Goal: Task Accomplishment & Management: Manage account settings

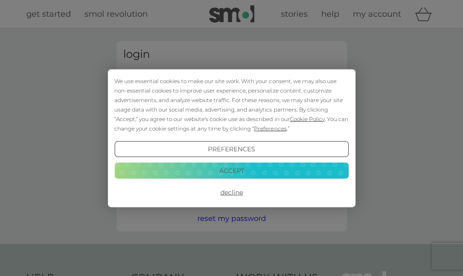
click at [237, 190] on button "Decline" at bounding box center [231, 192] width 234 height 16
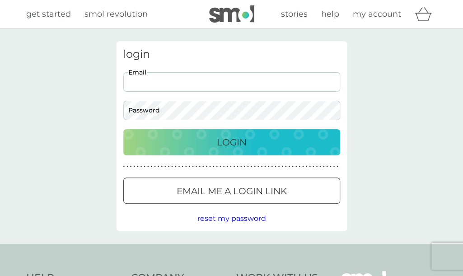
click at [232, 77] on input "Email" at bounding box center [231, 81] width 217 height 19
type input "emma-san@hotmail.co.uk"
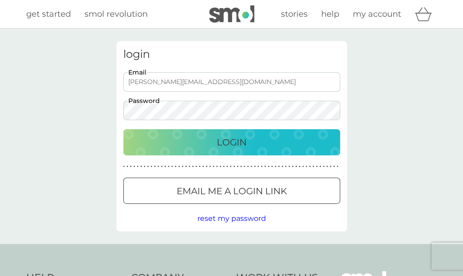
click at [123, 129] on button "Login" at bounding box center [231, 142] width 217 height 26
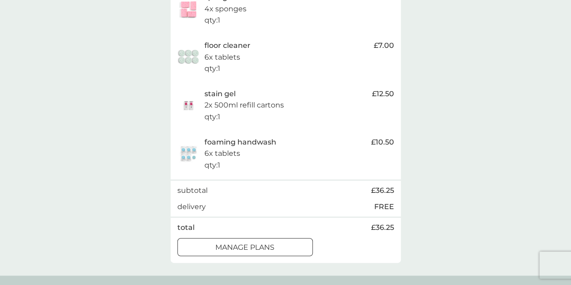
scroll to position [220, 0]
click at [264, 241] on p "manage plans" at bounding box center [244, 247] width 59 height 12
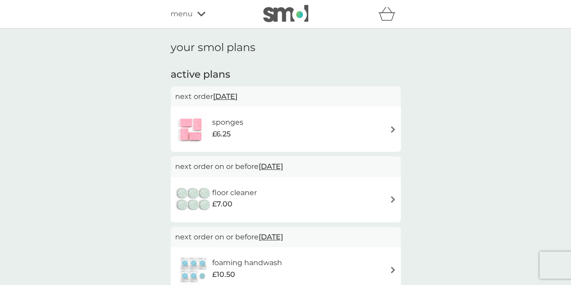
click at [376, 130] on div "sponges £6.25" at bounding box center [285, 129] width 221 height 32
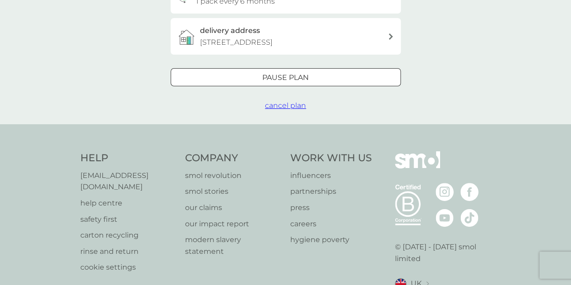
scroll to position [243, 0]
click at [285, 72] on p "Pause plan" at bounding box center [285, 78] width 46 height 12
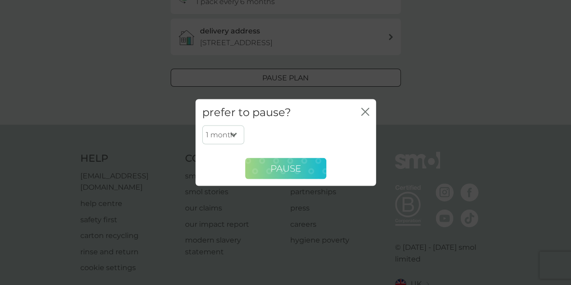
click at [301, 170] on button "Pause" at bounding box center [285, 169] width 81 height 22
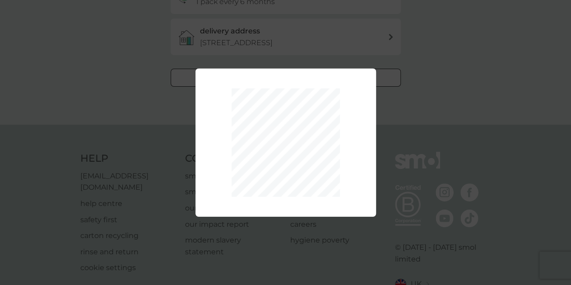
click at [438, 76] on div "1 month 2 months 3 months 4 months 5 months 6 months Pause" at bounding box center [285, 142] width 571 height 285
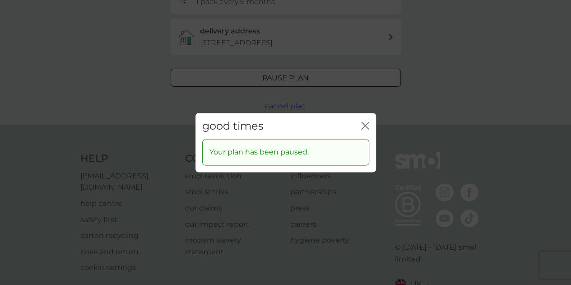
click at [367, 125] on icon "close" at bounding box center [365, 125] width 8 height 8
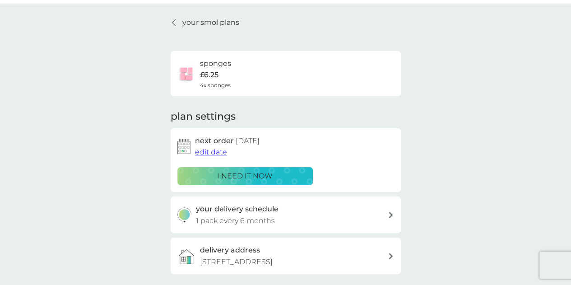
scroll to position [122, 0]
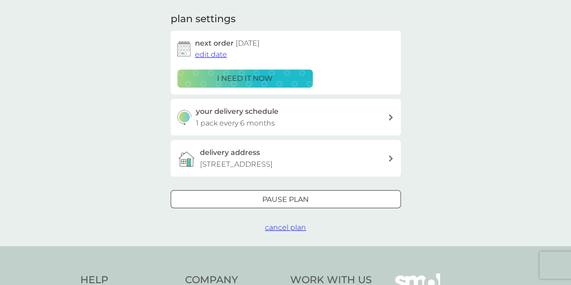
click at [322, 196] on div "Pause plan" at bounding box center [285, 200] width 229 height 12
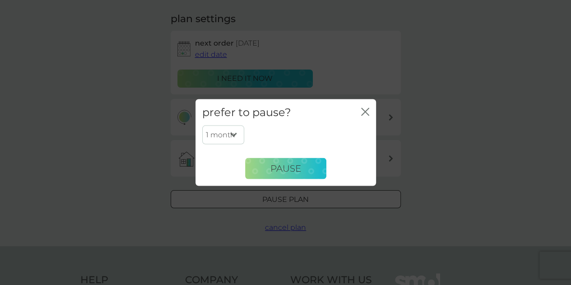
click at [222, 128] on select "1 month 2 months 3 months 4 months 5 months 6 months" at bounding box center [223, 134] width 42 height 19
select select "6"
click at [202, 125] on select "1 month 2 months 3 months 4 months 5 months 6 months" at bounding box center [223, 134] width 42 height 19
click at [286, 161] on button "Pause" at bounding box center [285, 169] width 81 height 22
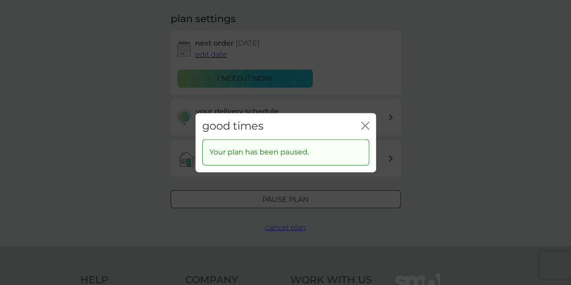
click at [363, 125] on icon "close" at bounding box center [365, 125] width 8 height 8
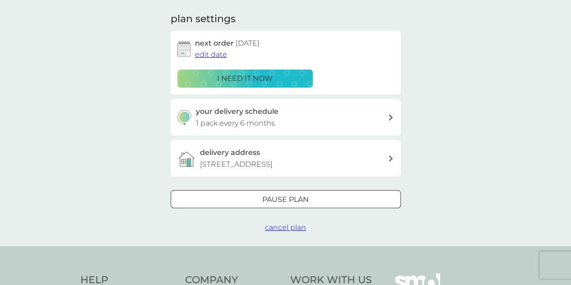
scroll to position [0, 0]
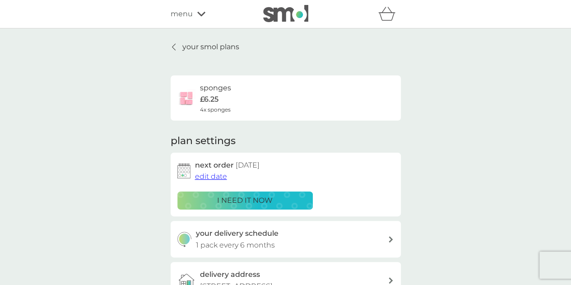
click at [221, 46] on p "your smol plans" at bounding box center [210, 47] width 57 height 12
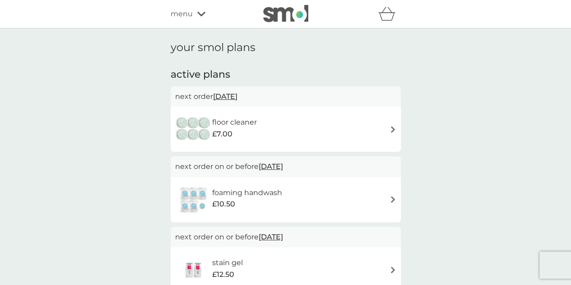
click at [339, 139] on div "floor cleaner £7.00" at bounding box center [285, 129] width 221 height 32
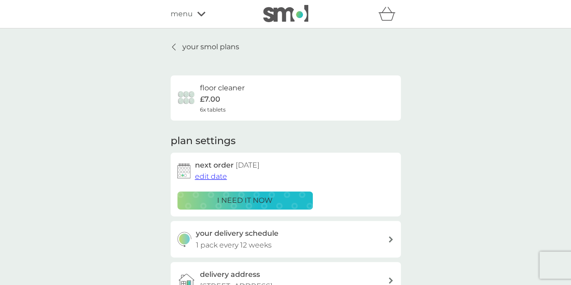
scroll to position [257, 0]
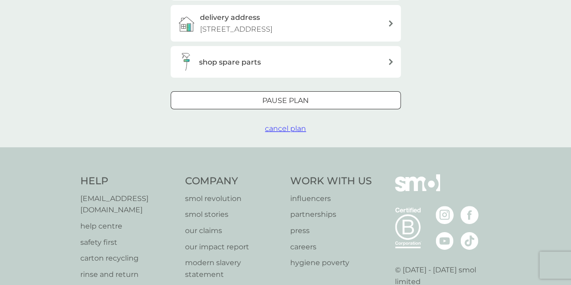
click at [285, 101] on div at bounding box center [286, 100] width 2 height 2
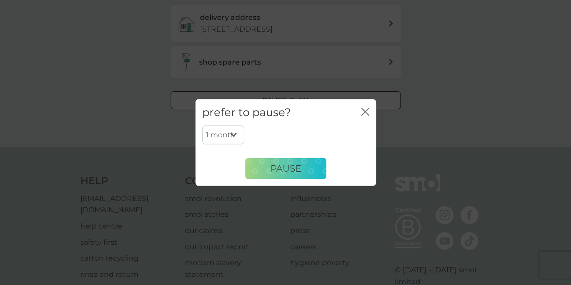
click at [226, 135] on select "1 month 2 months 3 months 4 months 5 months 6 months" at bounding box center [223, 134] width 42 height 19
select select "6"
click at [202, 125] on select "1 month 2 months 3 months 4 months 5 months 6 months" at bounding box center [223, 134] width 42 height 19
click at [293, 169] on span "Pause" at bounding box center [285, 168] width 31 height 11
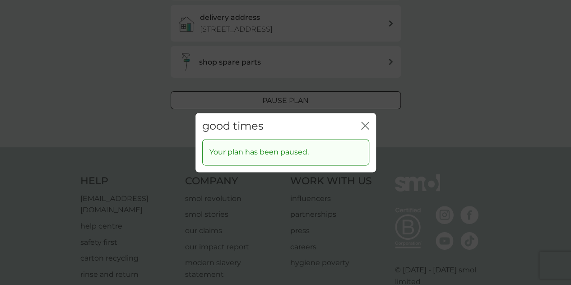
click at [361, 124] on icon "close" at bounding box center [365, 125] width 8 height 8
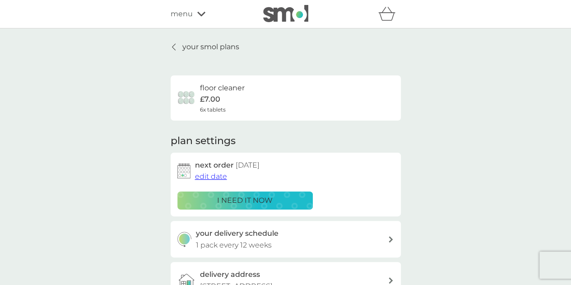
scroll to position [1, 0]
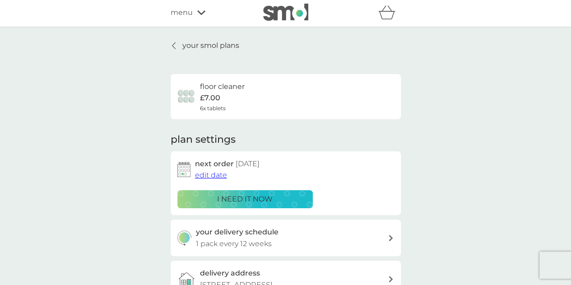
click at [222, 44] on p "your smol plans" at bounding box center [210, 46] width 57 height 12
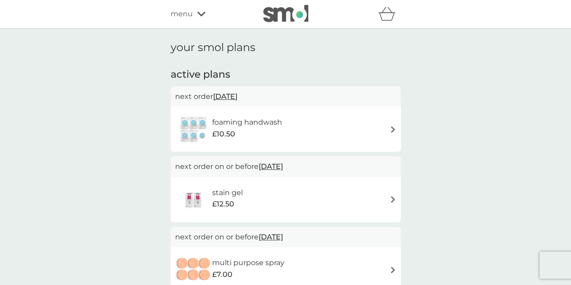
scroll to position [68, 0]
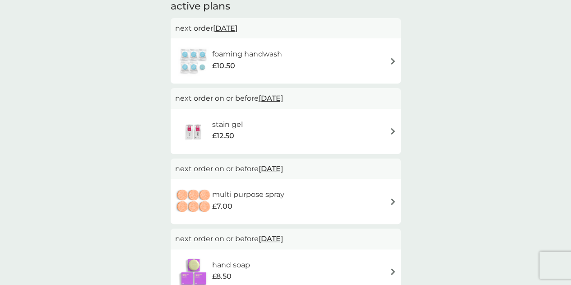
click at [336, 136] on div "stain gel £12.50" at bounding box center [285, 132] width 221 height 32
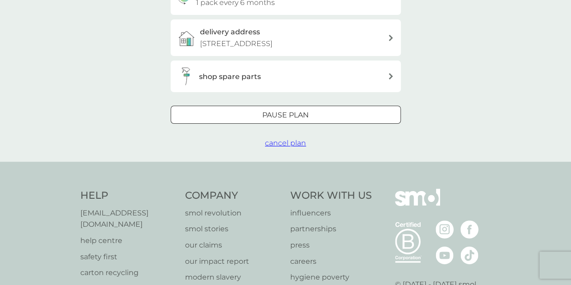
scroll to position [265, 0]
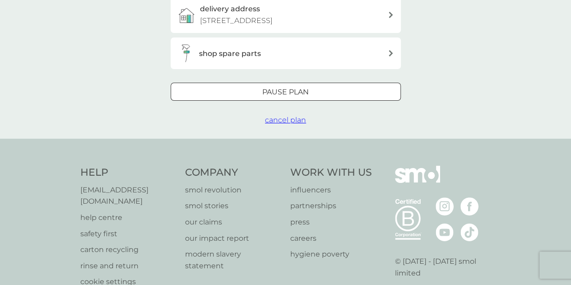
click at [301, 94] on div at bounding box center [285, 92] width 32 height 9
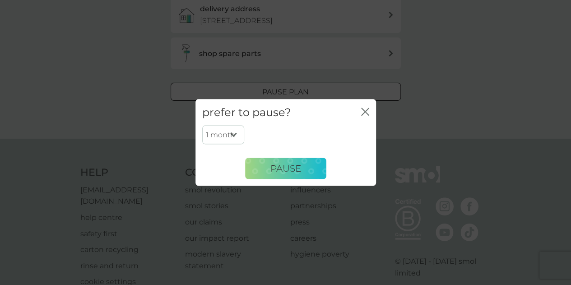
click at [236, 132] on select "1 month 2 months 3 months 4 months 5 months 6 months" at bounding box center [223, 134] width 42 height 19
select select "6"
click at [202, 125] on select "1 month 2 months 3 months 4 months 5 months 6 months" at bounding box center [223, 134] width 42 height 19
click at [281, 172] on span "Pause" at bounding box center [285, 168] width 31 height 11
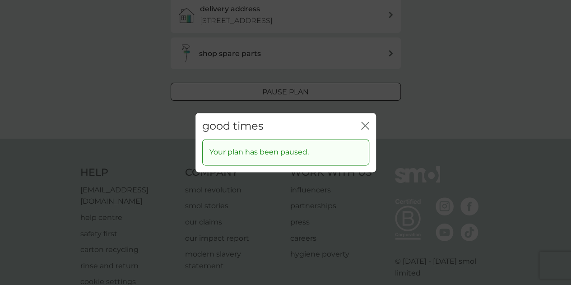
click at [466, 45] on div "good times close Your plan has been paused." at bounding box center [285, 142] width 571 height 285
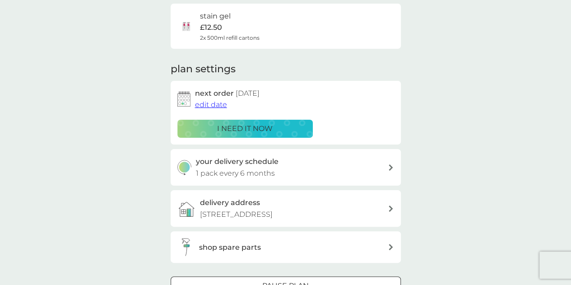
scroll to position [0, 0]
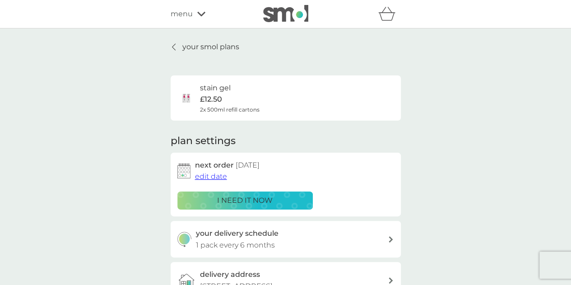
click at [220, 44] on p "your smol plans" at bounding box center [210, 47] width 57 height 12
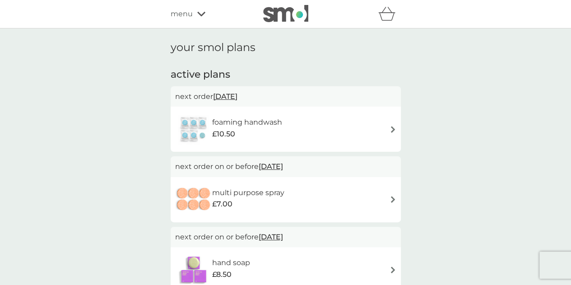
click at [287, 130] on div "foaming handwash £10.50" at bounding box center [251, 128] width 79 height 25
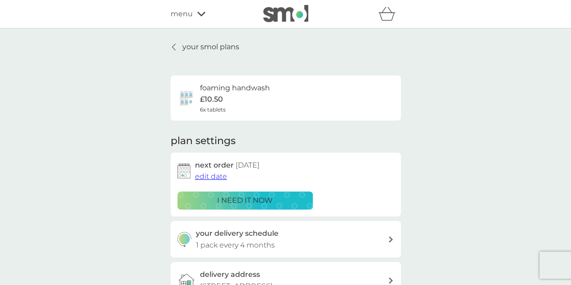
scroll to position [190, 0]
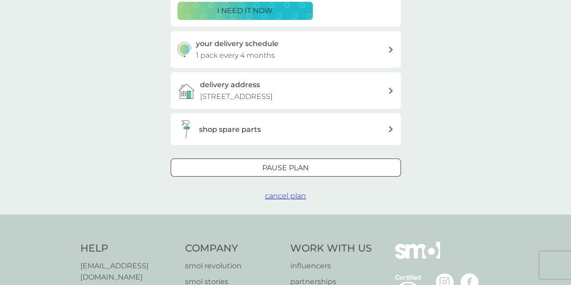
click at [246, 172] on div "Pause plan" at bounding box center [285, 168] width 229 height 12
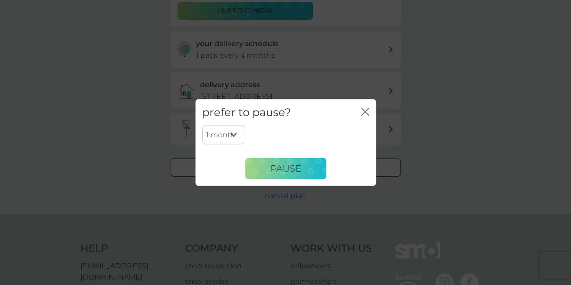
click at [226, 135] on select "1 month 2 months 3 months 4 months 5 months 6 months" at bounding box center [223, 134] width 42 height 19
select select "6"
click at [202, 125] on select "1 month 2 months 3 months 4 months 5 months 6 months" at bounding box center [223, 134] width 42 height 19
click at [270, 173] on span "Pause" at bounding box center [285, 168] width 31 height 11
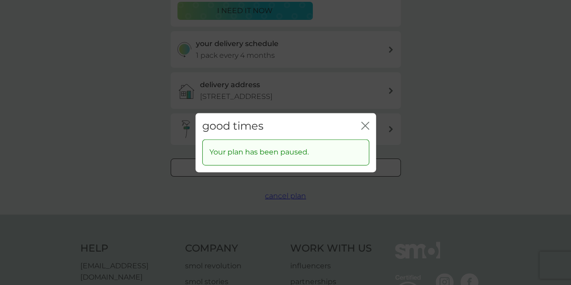
click at [367, 125] on icon "close" at bounding box center [365, 125] width 8 height 8
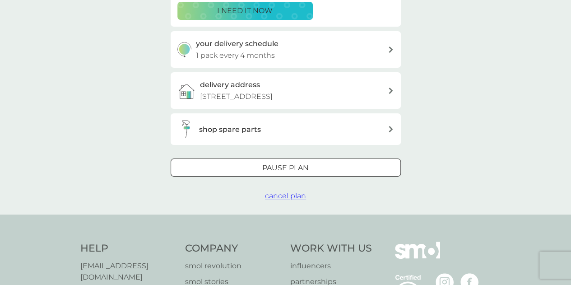
scroll to position [0, 0]
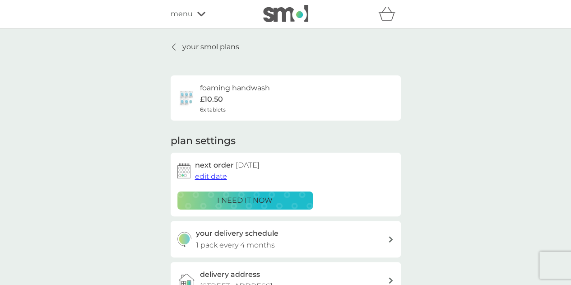
click at [193, 50] on p "your smol plans" at bounding box center [210, 47] width 57 height 12
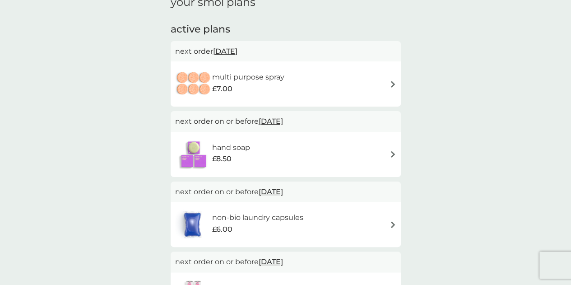
scroll to position [44, 0]
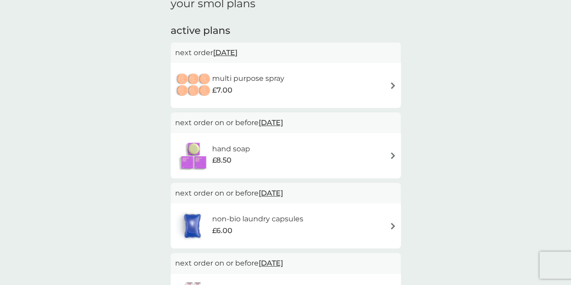
click at [319, 92] on div "multi purpose spray £7.00" at bounding box center [285, 86] width 221 height 32
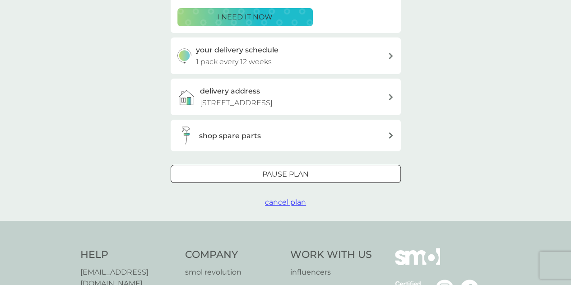
scroll to position [182, 0]
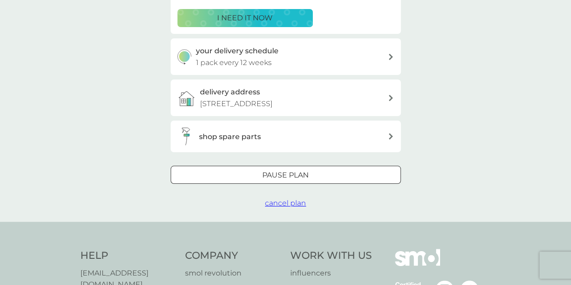
click at [275, 176] on div at bounding box center [274, 174] width 5 height 5
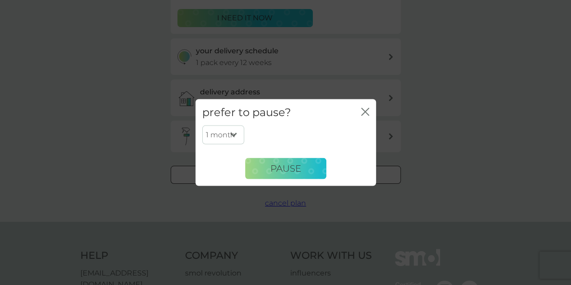
click at [224, 138] on select "1 month 2 months 3 months 4 months 5 months 6 months" at bounding box center [223, 134] width 42 height 19
select select "6"
click at [202, 125] on select "1 month 2 months 3 months 4 months 5 months 6 months" at bounding box center [223, 134] width 42 height 19
click at [293, 162] on button "Pause" at bounding box center [285, 169] width 81 height 22
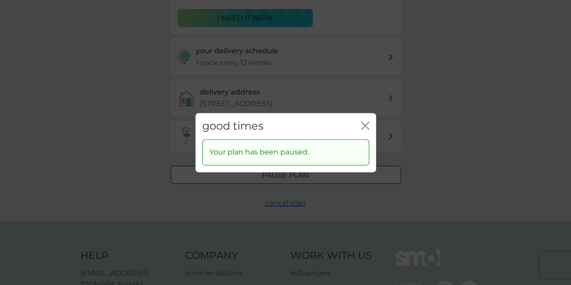
click at [469, 73] on div "good times close Your plan has been paused." at bounding box center [285, 142] width 571 height 285
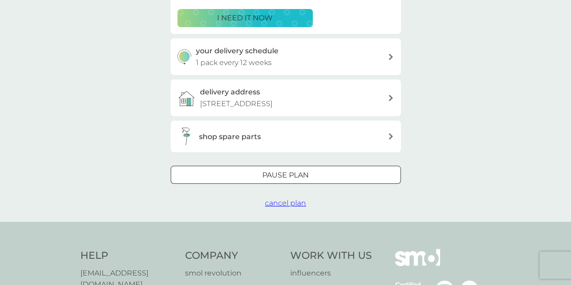
scroll to position [0, 0]
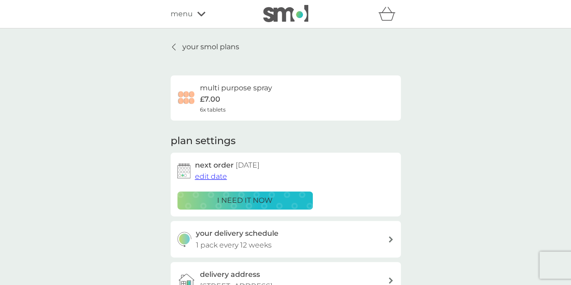
click at [203, 46] on p "your smol plans" at bounding box center [210, 47] width 57 height 12
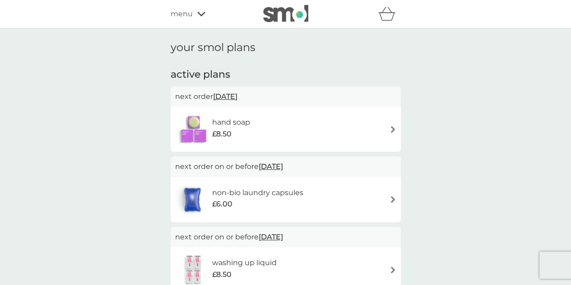
click at [276, 131] on div "hand soap £8.50" at bounding box center [285, 129] width 221 height 32
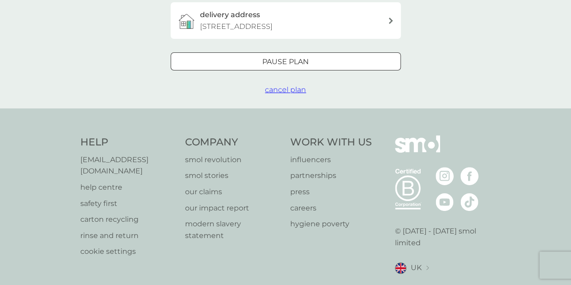
scroll to position [277, 0]
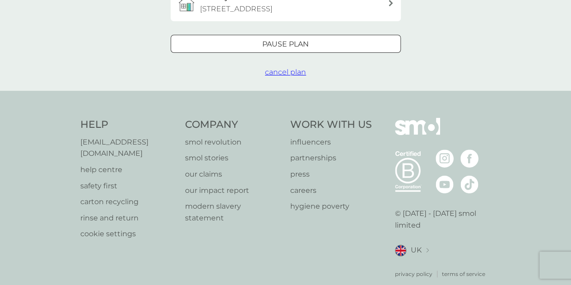
click at [288, 38] on p "Pause plan" at bounding box center [285, 44] width 46 height 12
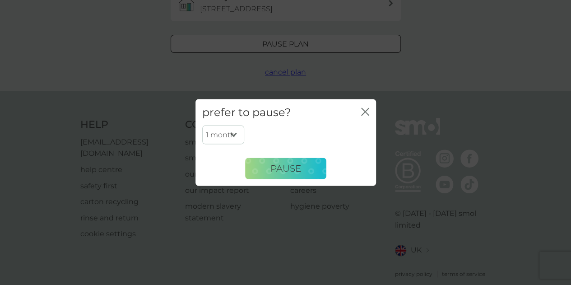
click at [222, 136] on select "1 month 2 months 3 months 4 months 5 months 6 months" at bounding box center [223, 134] width 42 height 19
select select "6"
click at [202, 125] on select "1 month 2 months 3 months 4 months 5 months 6 months" at bounding box center [223, 134] width 42 height 19
click at [267, 168] on button "Pause" at bounding box center [285, 169] width 81 height 22
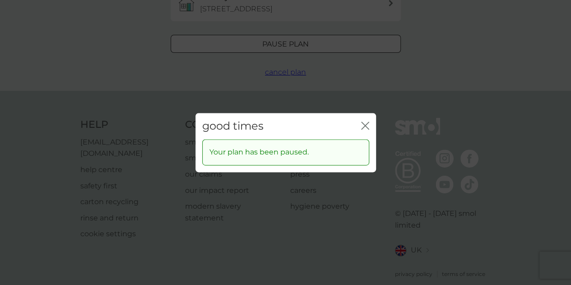
click at [469, 83] on div "good times close Your plan has been paused." at bounding box center [285, 142] width 571 height 285
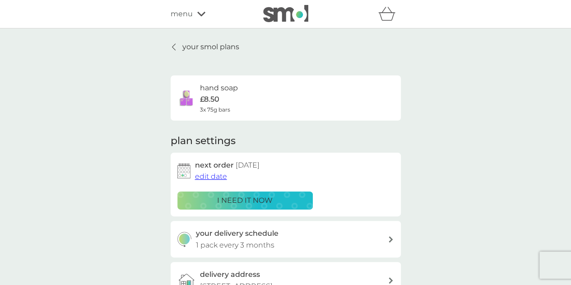
scroll to position [0, 0]
click at [206, 46] on p "your smol plans" at bounding box center [210, 47] width 57 height 12
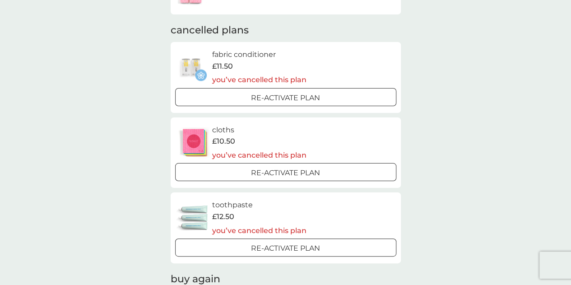
scroll to position [743, 0]
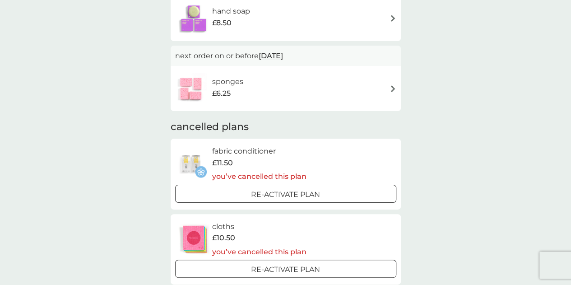
click at [377, 84] on div "sponges £6.25" at bounding box center [285, 89] width 221 height 32
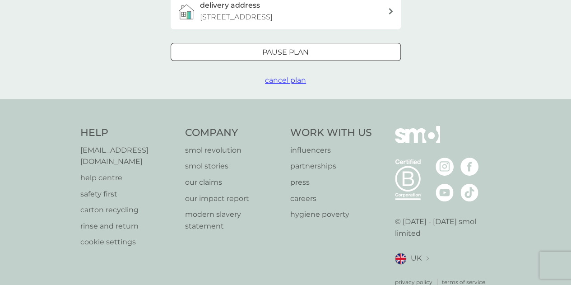
scroll to position [267, 0]
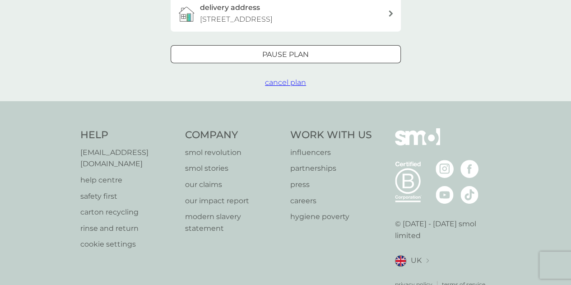
click at [270, 80] on span "cancel plan" at bounding box center [285, 82] width 41 height 9
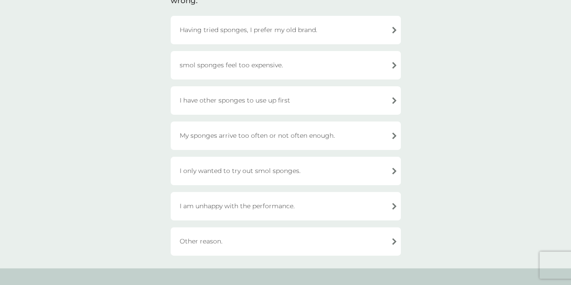
scroll to position [92, 0]
click at [324, 98] on div "I have other sponges to use up first" at bounding box center [286, 100] width 230 height 28
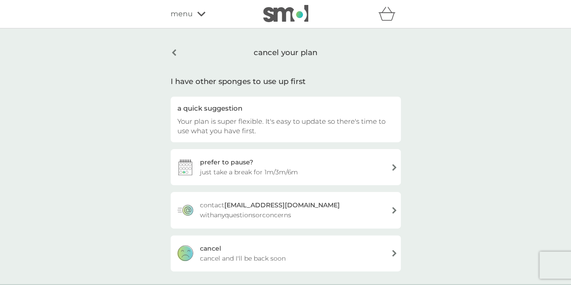
scroll to position [0, 0]
click at [272, 50] on div "cancel your plan" at bounding box center [286, 52] width 230 height 23
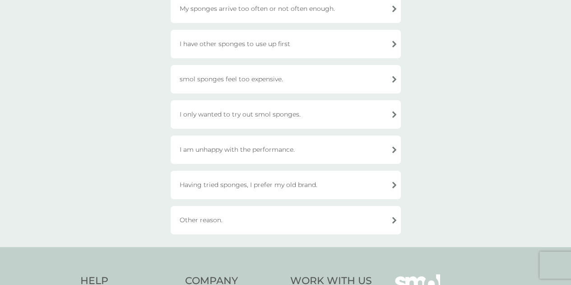
scroll to position [5, 0]
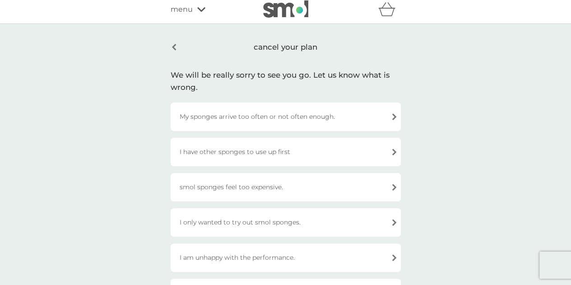
click at [172, 41] on div "cancel your plan" at bounding box center [286, 47] width 230 height 21
